Goal: Task Accomplishment & Management: Use online tool/utility

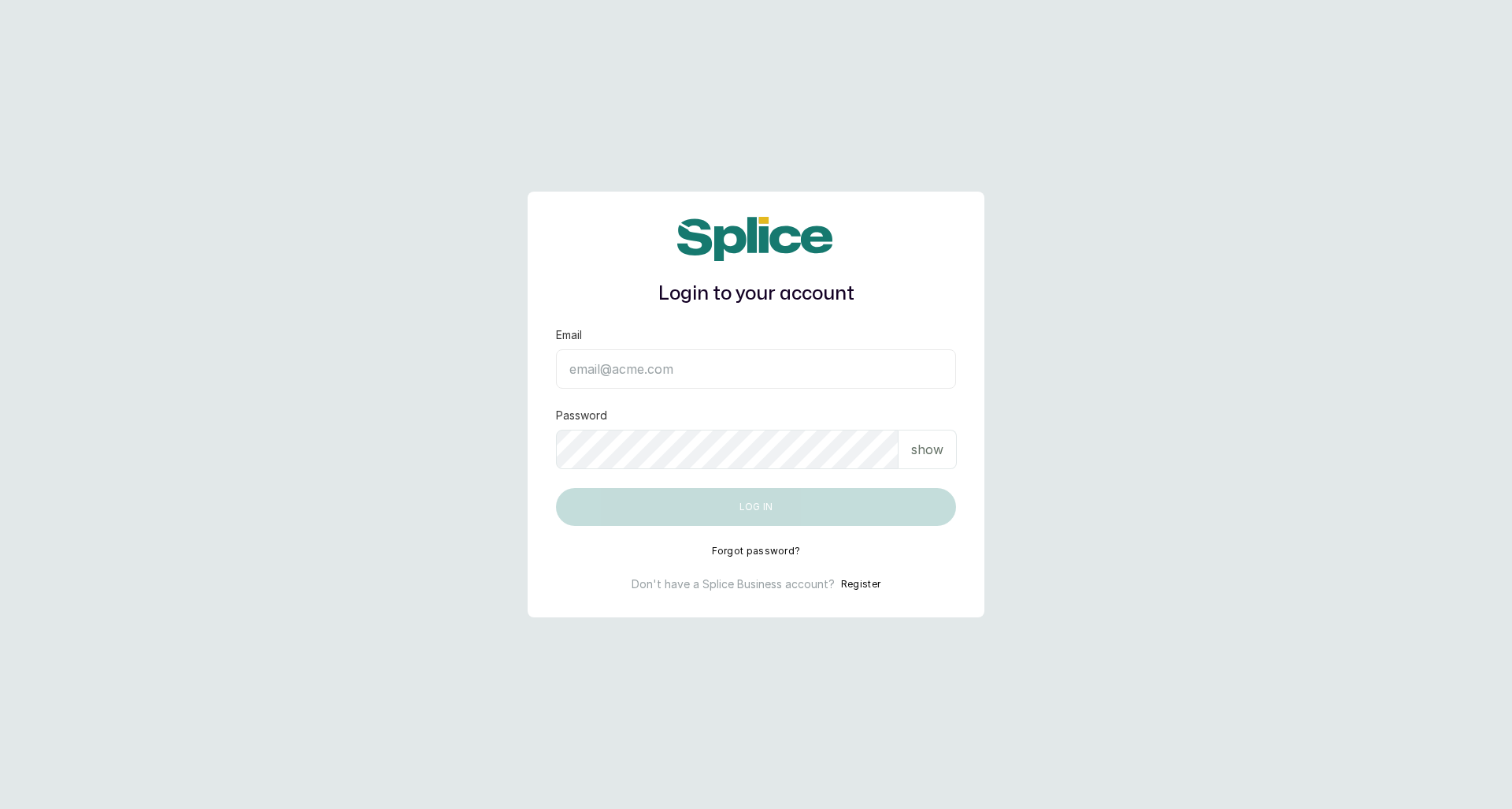
click at [818, 361] on input "Email" at bounding box center [756, 369] width 400 height 40
type input "[EMAIL_ADDRESS][DOMAIN_NAME]"
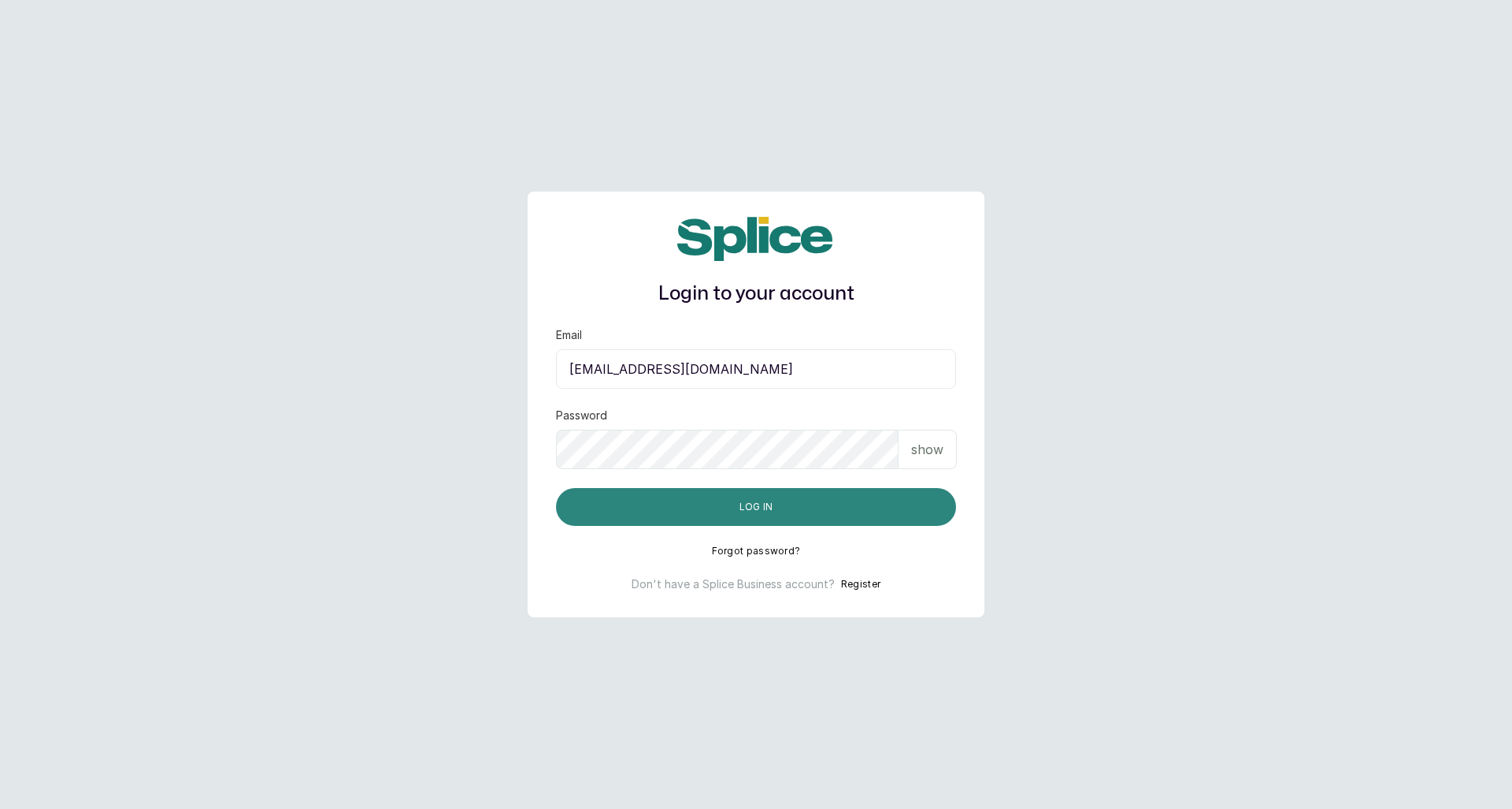
click at [738, 510] on button "Log in" at bounding box center [756, 507] width 400 height 38
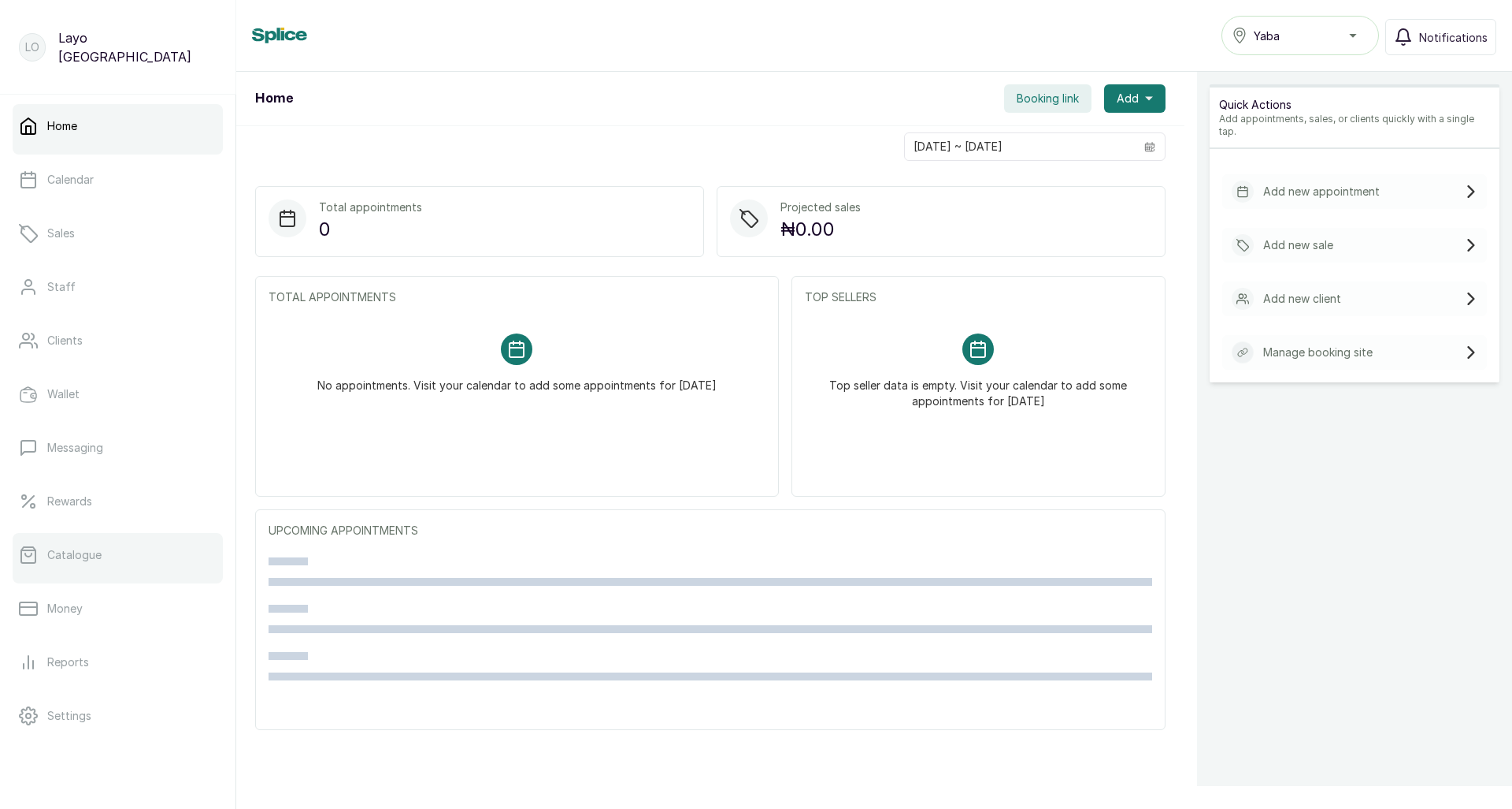
click at [82, 538] on link "Catalogue" at bounding box center [117, 554] width 210 height 45
